Goal: Task Accomplishment & Management: Complete application form

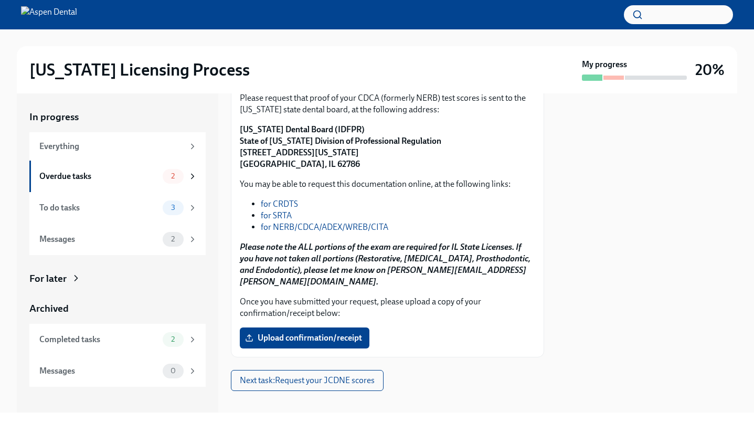
scroll to position [160, 0]
click at [282, 202] on link "for CRDTS" at bounding box center [279, 203] width 37 height 10
click at [303, 226] on link "for NERB/CDCA/ADEX/WREB/CITA" at bounding box center [324, 226] width 127 height 10
click at [318, 378] on button "Next task : Request your JCDNE scores" at bounding box center [307, 379] width 153 height 21
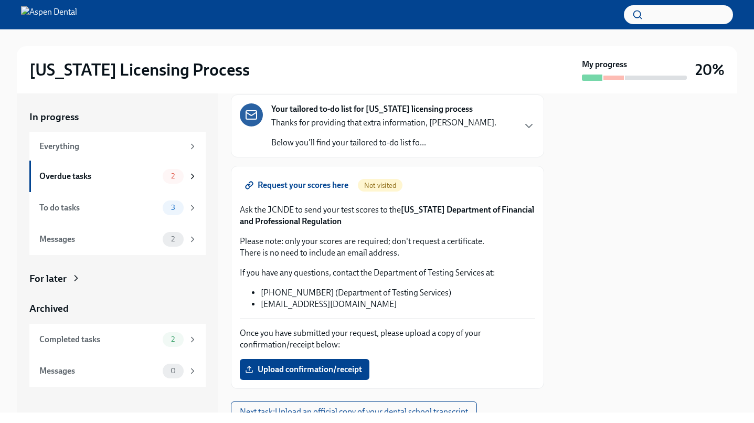
scroll to position [57, 0]
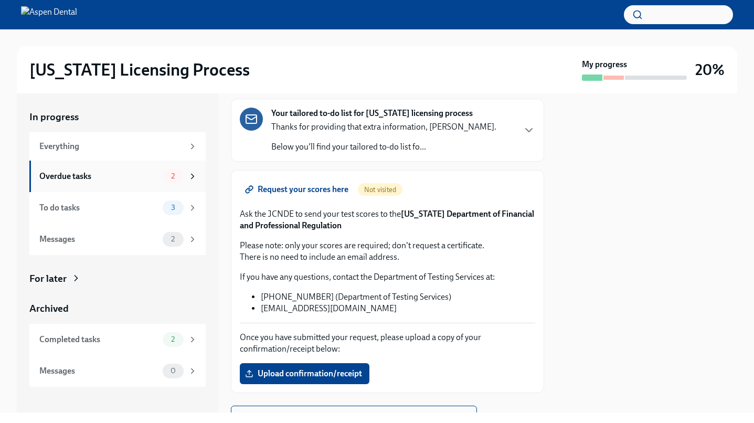
click at [167, 182] on div "2" at bounding box center [173, 176] width 21 height 15
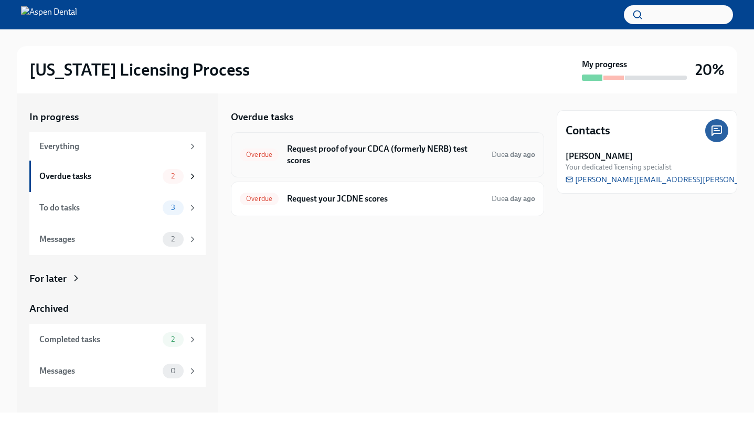
click at [348, 165] on h6 "Request proof of your CDCA (formerly NERB) test scores" at bounding box center [385, 154] width 196 height 23
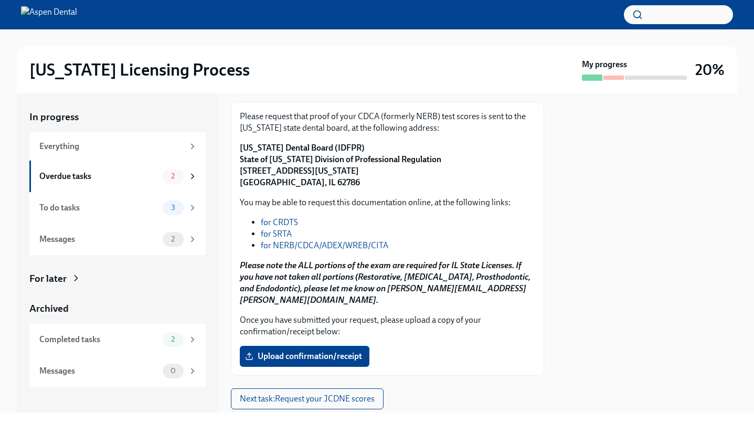
scroll to position [153, 0]
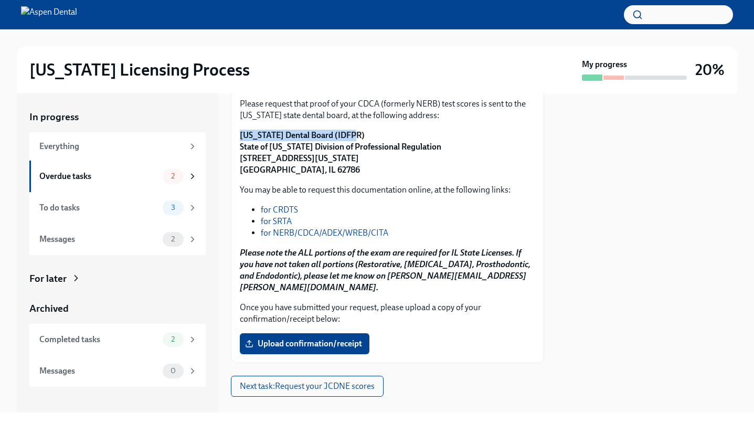
drag, startPoint x: 237, startPoint y: 133, endPoint x: 347, endPoint y: 134, distance: 110.2
click at [347, 134] on div "Please request that proof of your CDCA (formerly NERB) test scores is sent to t…" at bounding box center [387, 226] width 313 height 274
copy strong "[US_STATE] Dental Board (IDFPR)"
click at [260, 153] on p "[US_STATE] Dental Board (IDFPR) State of [US_STATE] Division of Professional Re…" at bounding box center [387, 153] width 295 height 46
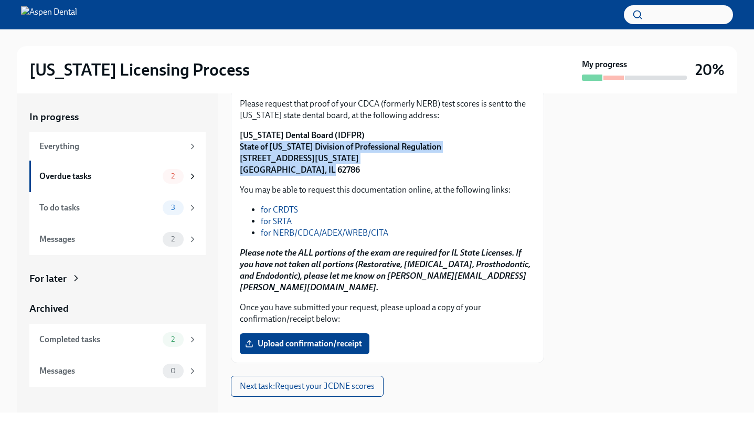
drag, startPoint x: 241, startPoint y: 146, endPoint x: 350, endPoint y: 166, distance: 110.8
click at [350, 166] on p "[US_STATE] Dental Board (IDFPR) State of [US_STATE] Division of Professional Re…" at bounding box center [387, 153] width 295 height 46
copy strong "State of [US_STATE] Division of Professional Regulation [STREET_ADDRESS][US_STA…"
click at [258, 338] on span "Upload confirmation/receipt" at bounding box center [304, 343] width 115 height 10
click at [0, 0] on input "Upload confirmation/receipt" at bounding box center [0, 0] width 0 height 0
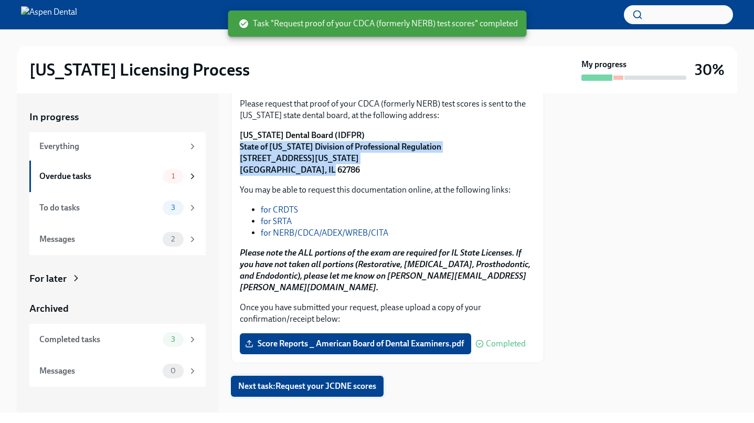
click at [359, 381] on span "Next task : Request your JCDNE scores" at bounding box center [307, 386] width 138 height 10
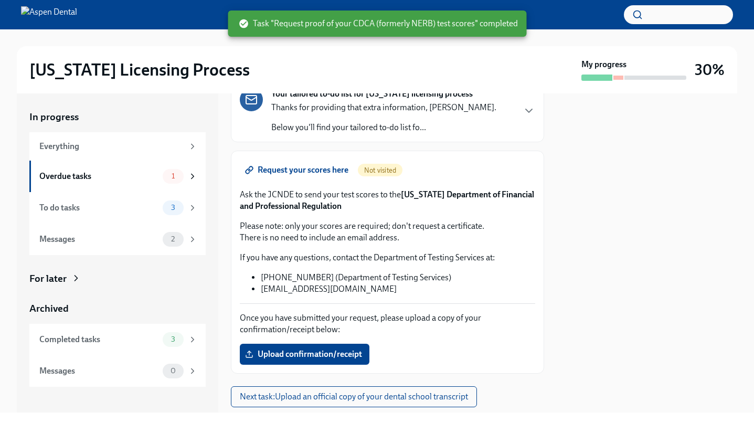
scroll to position [104, 0]
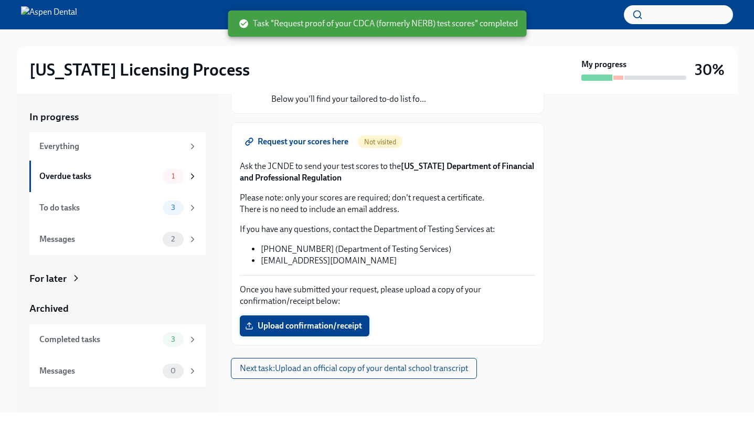
click at [331, 327] on span "Upload confirmation/receipt" at bounding box center [304, 326] width 115 height 10
click at [0, 0] on input "Upload confirmation/receipt" at bounding box center [0, 0] width 0 height 0
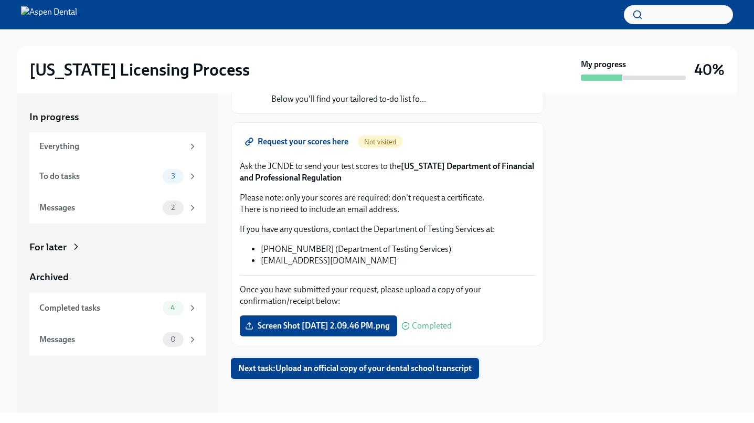
click at [304, 366] on span "Next task : Upload an official copy of your dental school transcript" at bounding box center [354, 368] width 233 height 10
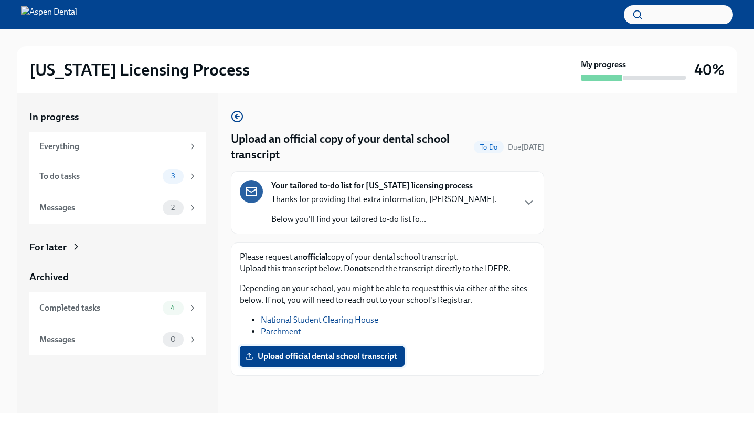
click at [303, 361] on span "Upload official dental school transcript" at bounding box center [322, 356] width 150 height 10
click at [0, 0] on input "Upload official dental school transcript" at bounding box center [0, 0] width 0 height 0
click at [151, 177] on div "To do tasks" at bounding box center [98, 177] width 119 height 12
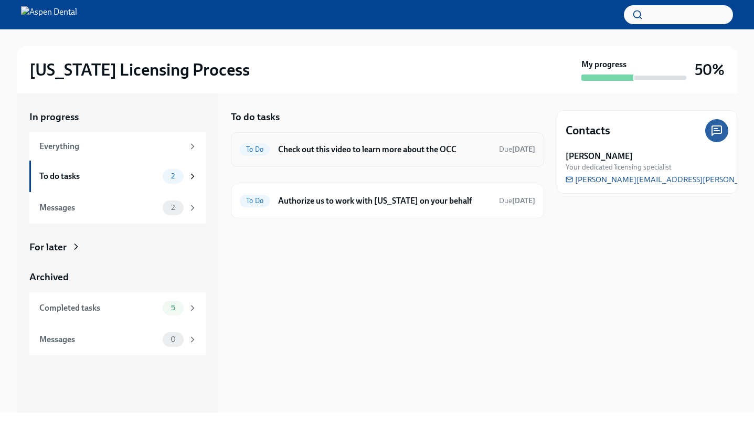
click at [297, 153] on h6 "Check out this video to learn more about the OCC" at bounding box center [384, 150] width 212 height 12
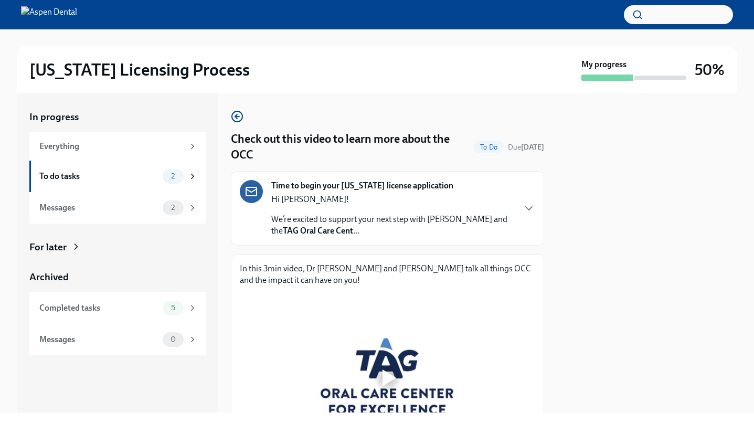
scroll to position [124, 0]
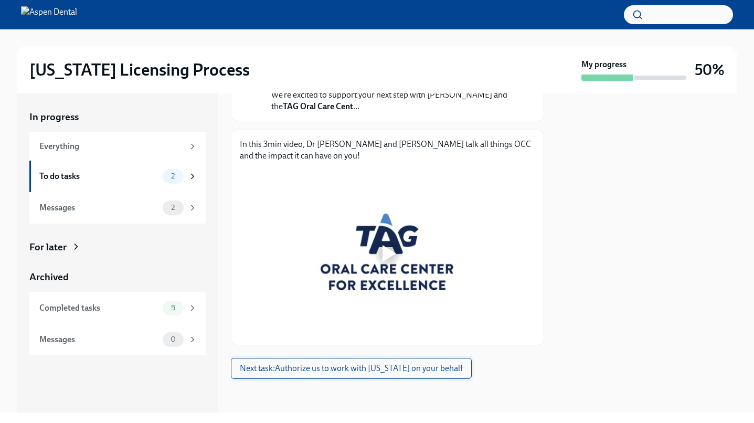
click at [320, 369] on span "Next task : Authorize us to work with [US_STATE] on your behalf" at bounding box center [351, 368] width 223 height 10
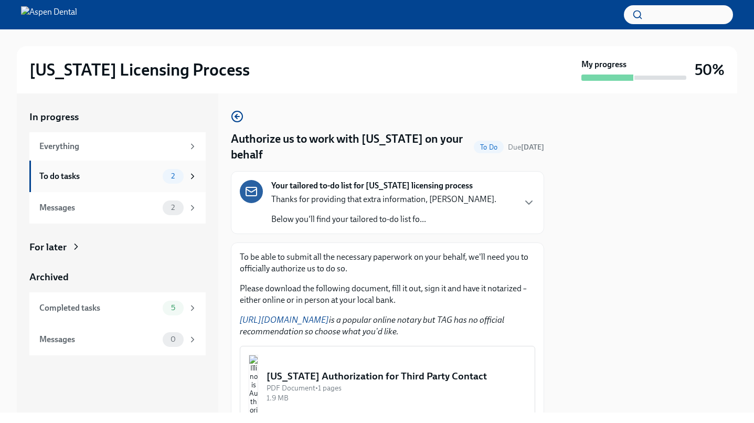
click at [175, 179] on span "2" at bounding box center [173, 176] width 16 height 8
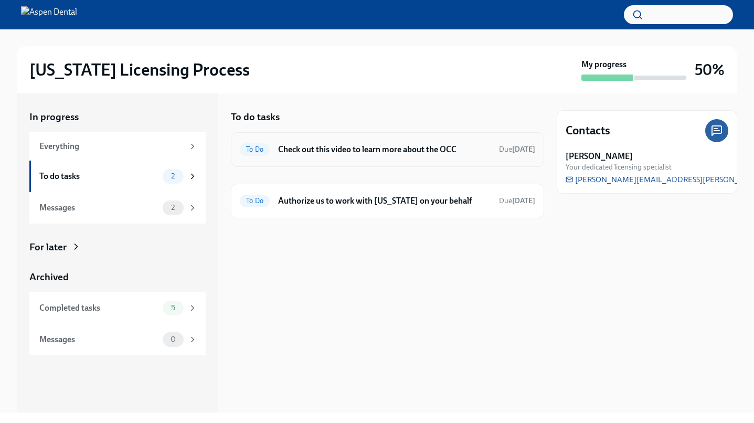
click at [315, 150] on h6 "Check out this video to learn more about the OCC" at bounding box center [384, 150] width 212 height 12
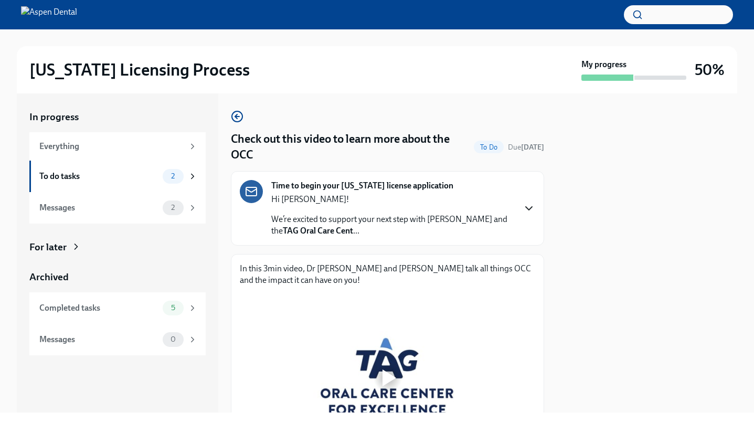
click at [526, 208] on icon "button" at bounding box center [529, 208] width 6 height 3
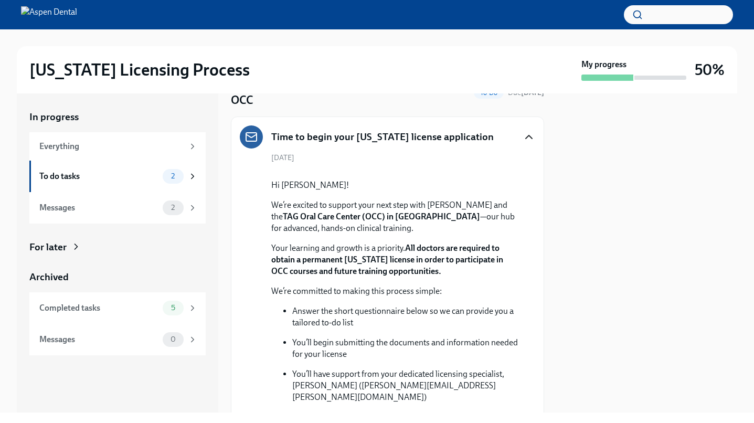
scroll to position [51, 0]
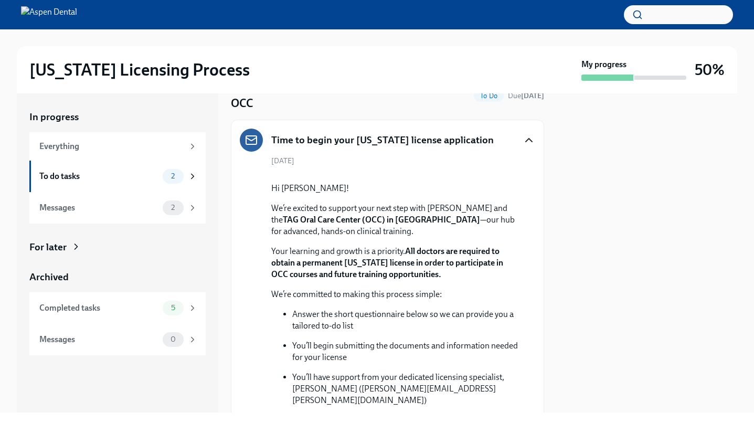
click at [458, 174] on button "Zoom image" at bounding box center [394, 174] width 247 height 0
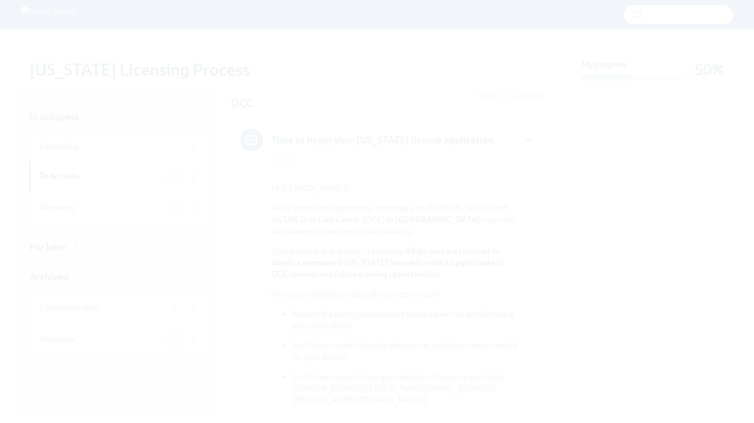
click at [458, 212] on button "Unzoom image" at bounding box center [377, 211] width 754 height 423
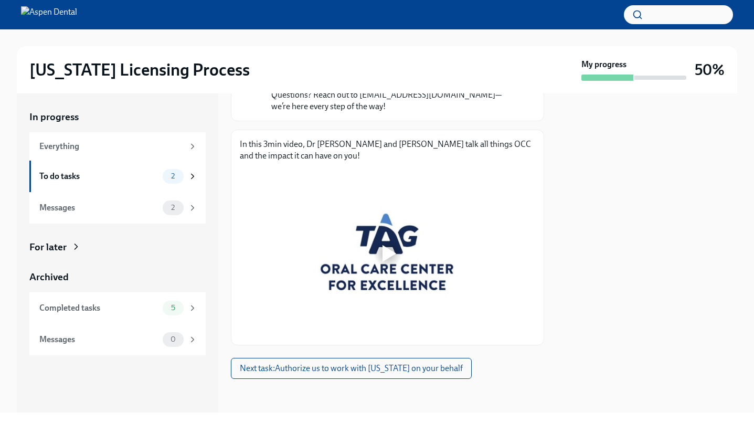
scroll to position [585, 0]
click at [275, 374] on button "Next task : Authorize us to work with [US_STATE] on your behalf" at bounding box center [351, 368] width 241 height 21
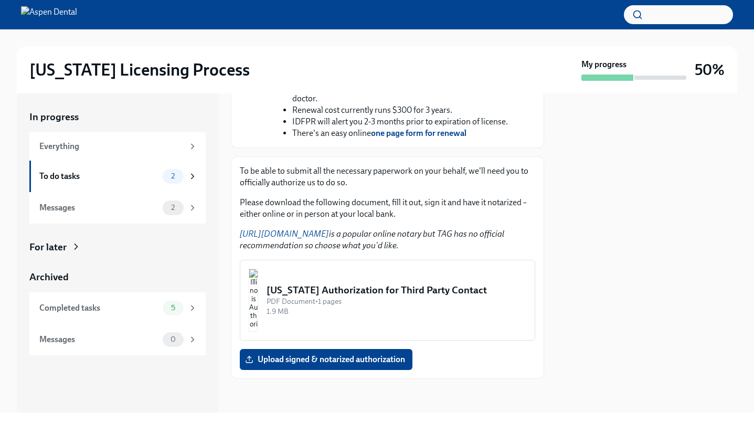
scroll to position [482, 0]
click at [325, 363] on span "Upload signed & notarized authorization" at bounding box center [326, 359] width 158 height 10
click at [0, 0] on input "Upload signed & notarized authorization" at bounding box center [0, 0] width 0 height 0
click at [258, 311] on img "button" at bounding box center [253, 300] width 9 height 63
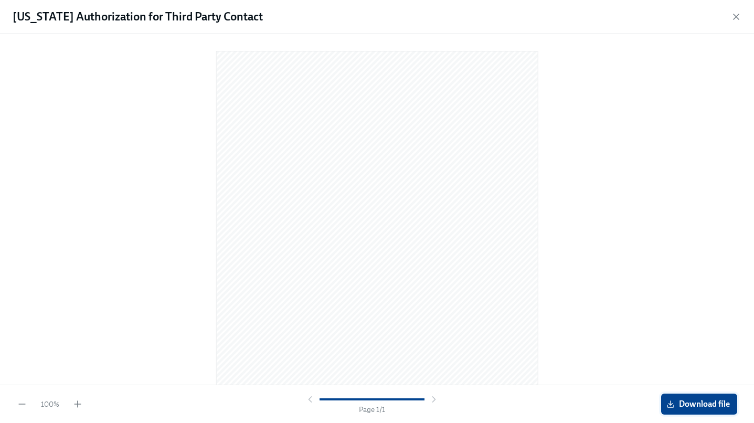
click at [678, 408] on span "Download file" at bounding box center [698, 404] width 61 height 10
click at [741, 16] on div "[US_STATE] Authorization for Third Party Contact" at bounding box center [377, 17] width 754 height 34
click at [739, 16] on icon "button" at bounding box center [736, 17] width 10 height 10
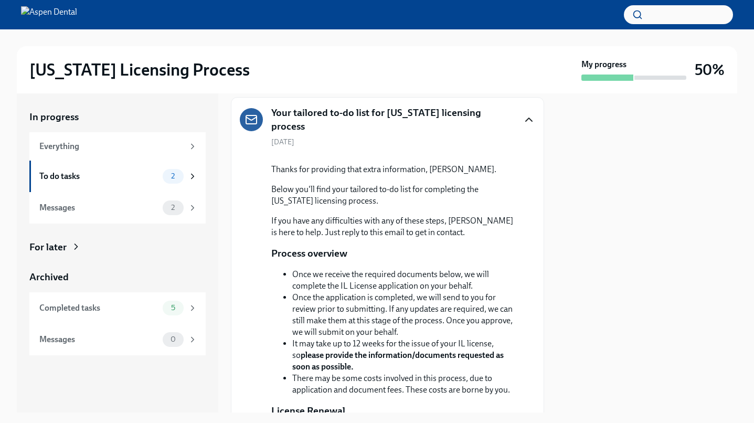
scroll to position [0, 0]
